Goal: Information Seeking & Learning: Learn about a topic

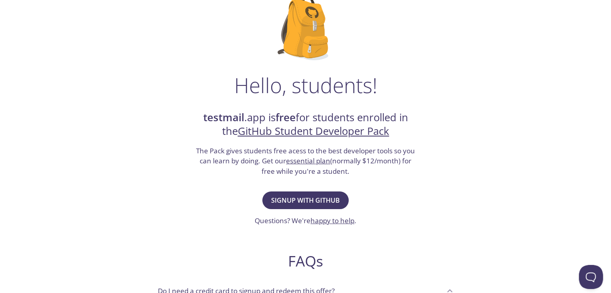
scroll to position [63, 0]
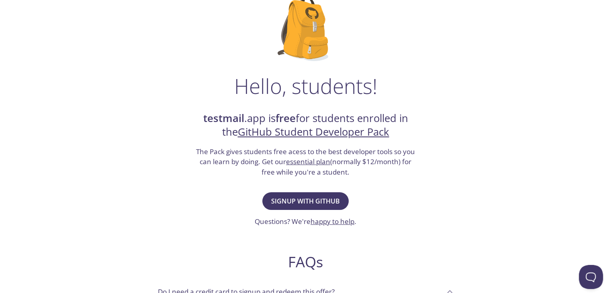
click at [251, 120] on h2 "testmail .app is free for students enrolled in the GitHub Student Developer Pack" at bounding box center [305, 126] width 221 height 28
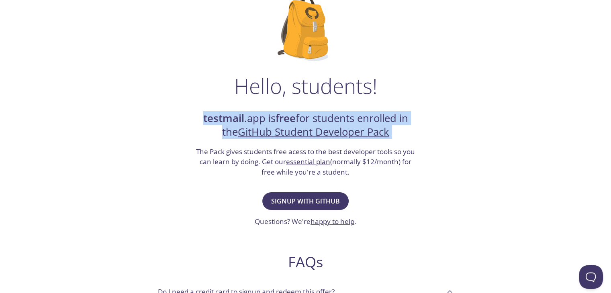
click at [251, 120] on h2 "testmail .app is free for students enrolled in the GitHub Student Developer Pack" at bounding box center [305, 126] width 221 height 28
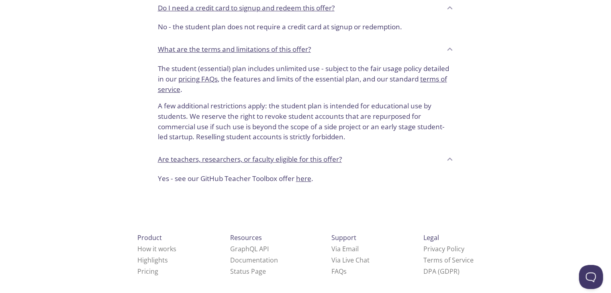
scroll to position [353, 0]
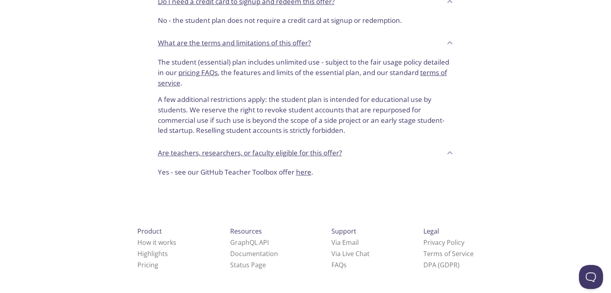
click at [210, 175] on p "Yes - see our GitHub Teacher Toolbox offer here ." at bounding box center [305, 172] width 295 height 10
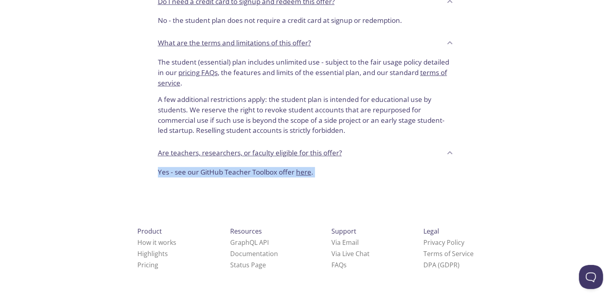
click at [210, 175] on p "Yes - see our GitHub Teacher Toolbox offer here ." at bounding box center [305, 172] width 295 height 10
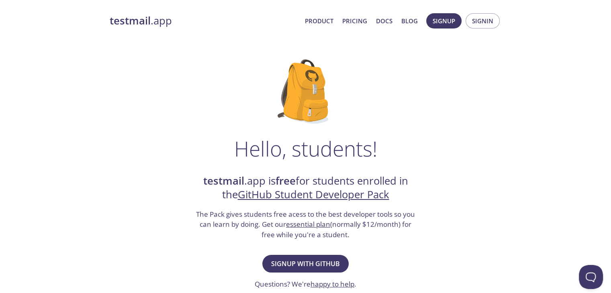
scroll to position [6, 0]
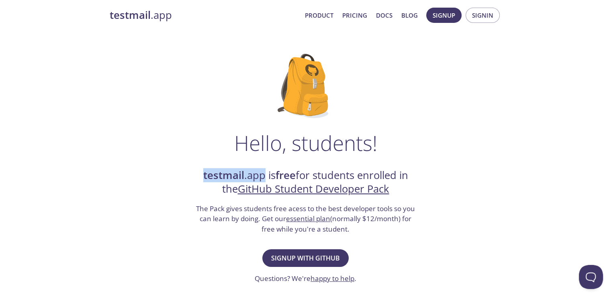
drag, startPoint x: 196, startPoint y: 177, endPoint x: 260, endPoint y: 180, distance: 64.3
click at [260, 180] on h2 "testmail .app is free for students enrolled in the GitHub Student Developer Pack" at bounding box center [305, 183] width 221 height 28
copy h2 "testmail .app"
click at [358, 10] on link "Pricing" at bounding box center [354, 15] width 25 height 10
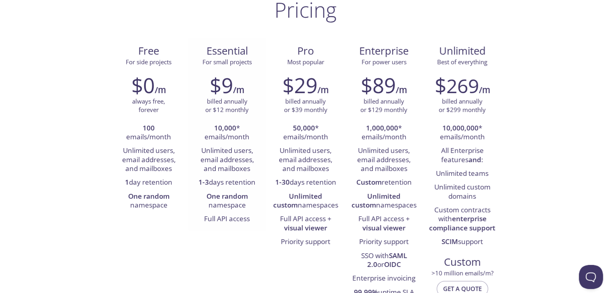
scroll to position [61, 0]
click at [138, 65] on span "For side projects" at bounding box center [149, 63] width 46 height 8
click at [138, 95] on h2 "$0" at bounding box center [142, 86] width 23 height 24
click at [138, 107] on p "always free, forever" at bounding box center [148, 106] width 33 height 17
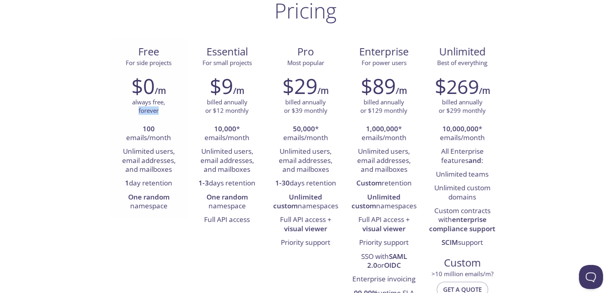
click at [138, 107] on p "always free, forever" at bounding box center [148, 106] width 33 height 17
